Goal: Transaction & Acquisition: Purchase product/service

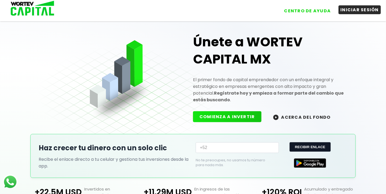
click at [349, 10] on button "INICIAR SESIÓN" at bounding box center [359, 9] width 43 height 9
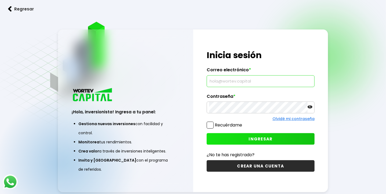
click at [238, 81] on input "text" at bounding box center [260, 81] width 103 height 11
type input "[EMAIL_ADDRESS][DOMAIN_NAME]"
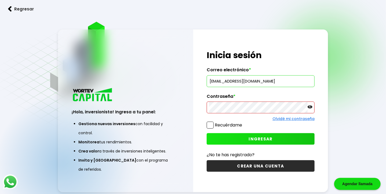
click at [309, 107] on icon at bounding box center [309, 107] width 5 height 5
click at [259, 138] on span "INGRESAR" at bounding box center [261, 139] width 24 height 6
click at [259, 139] on span "INGRESAR" at bounding box center [261, 139] width 24 height 6
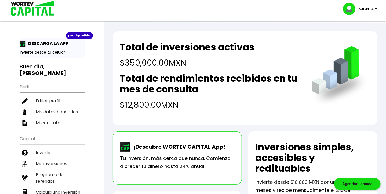
scroll to position [80, 0]
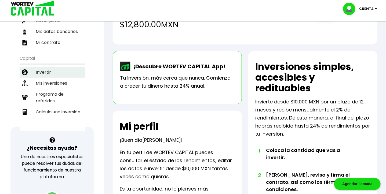
click at [44, 71] on li "Invertir" at bounding box center [52, 72] width 65 height 11
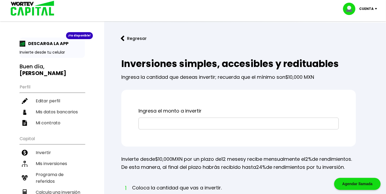
click at [175, 122] on input "text" at bounding box center [238, 123] width 195 height 11
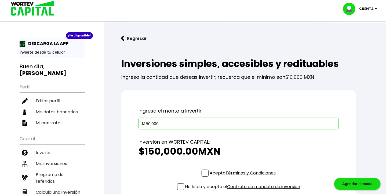
scroll to position [80, 0]
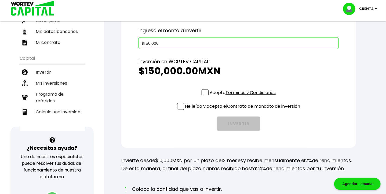
type input "$150,000"
click at [203, 93] on span at bounding box center [204, 92] width 7 height 7
click at [244, 97] on input "Acepto Términos y Condiciones" at bounding box center [244, 97] width 0 height 0
click at [177, 106] on span at bounding box center [180, 106] width 7 height 7
click at [244, 111] on input "He leído y acepto el Contrato de mandato de inversión" at bounding box center [244, 111] width 0 height 0
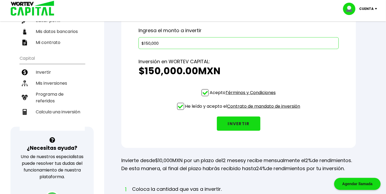
click at [235, 122] on button "INVERTIR" at bounding box center [238, 124] width 43 height 14
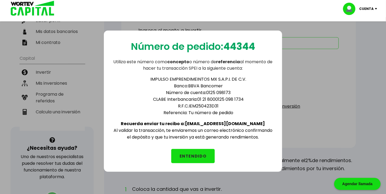
click at [194, 153] on button "ENTENDIDO" at bounding box center [192, 156] width 43 height 14
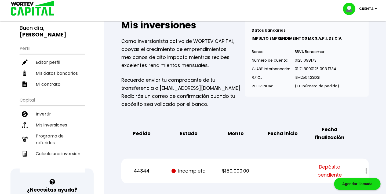
scroll to position [38, 0]
